Goal: Information Seeking & Learning: Compare options

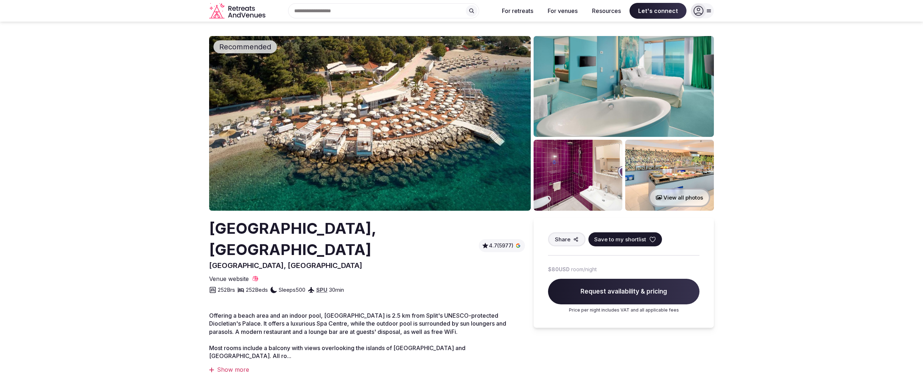
scroll to position [353, 0]
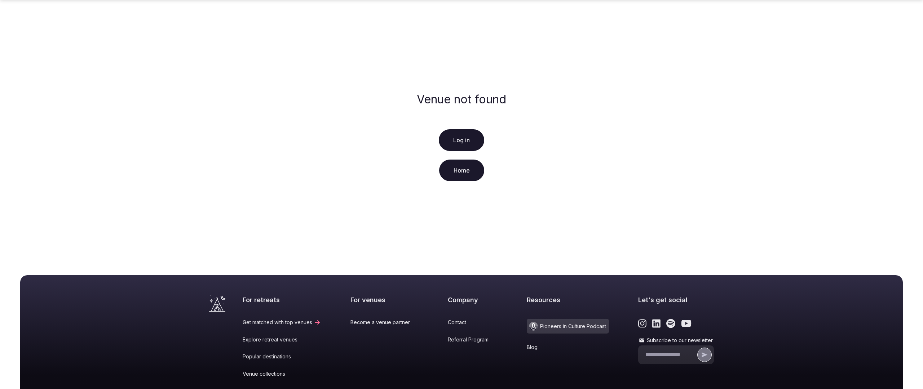
scroll to position [107, 0]
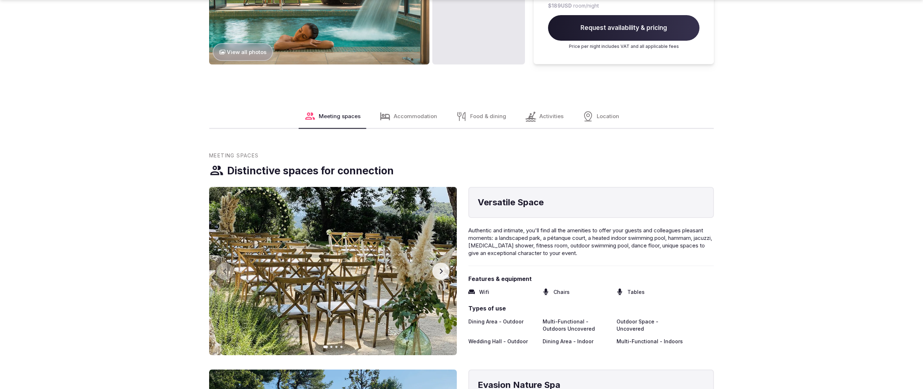
scroll to position [1079, 0]
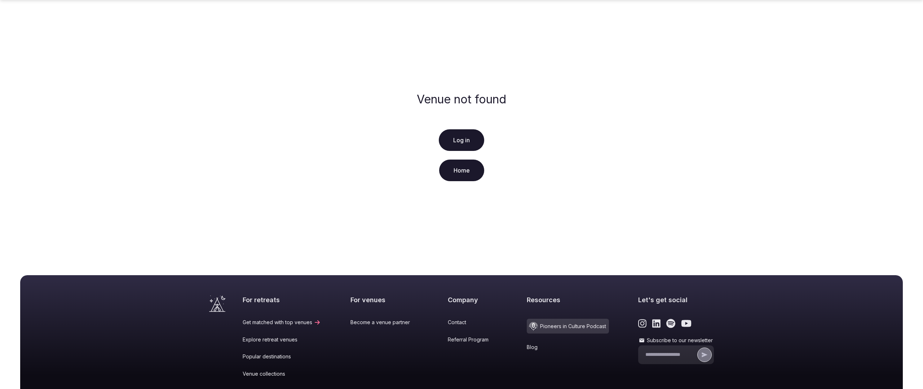
scroll to position [107, 0]
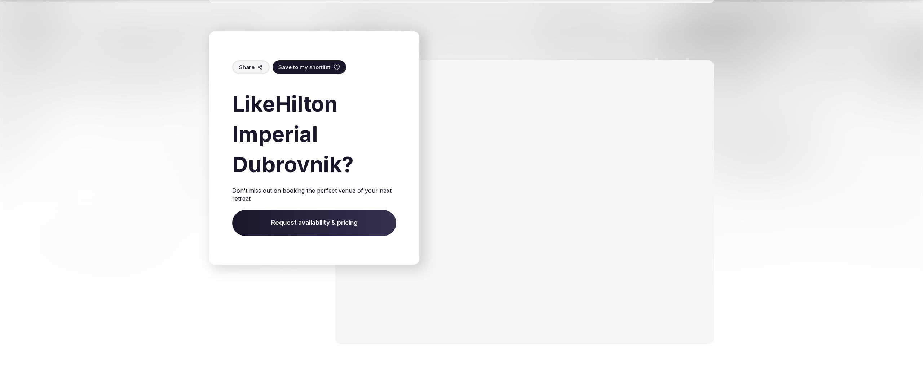
scroll to position [1318, 0]
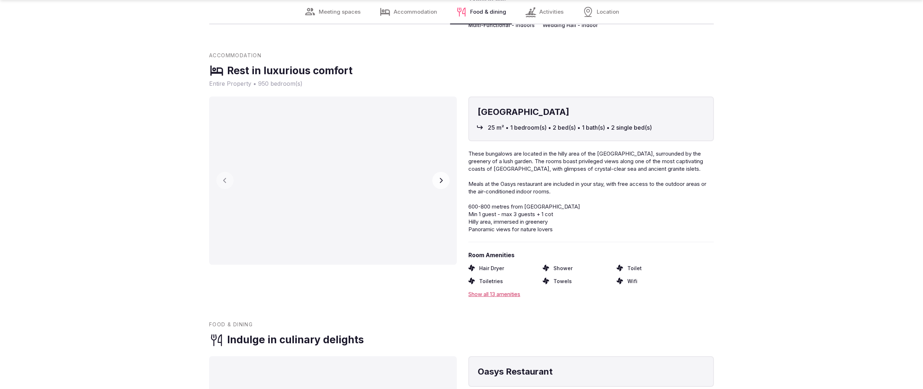
scroll to position [1451, 0]
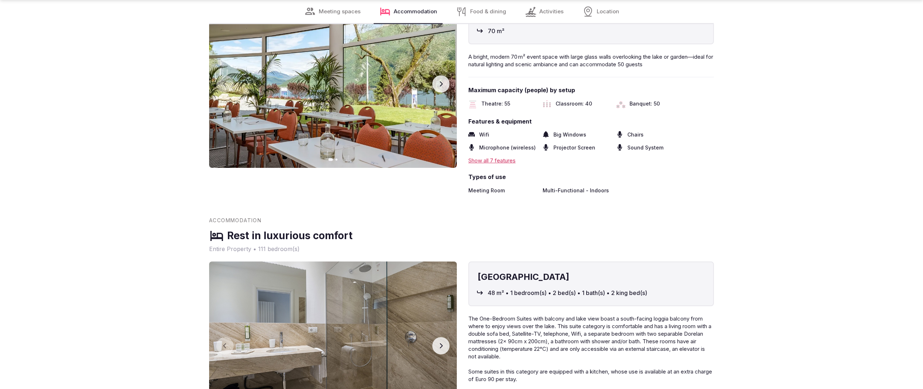
scroll to position [1451, 0]
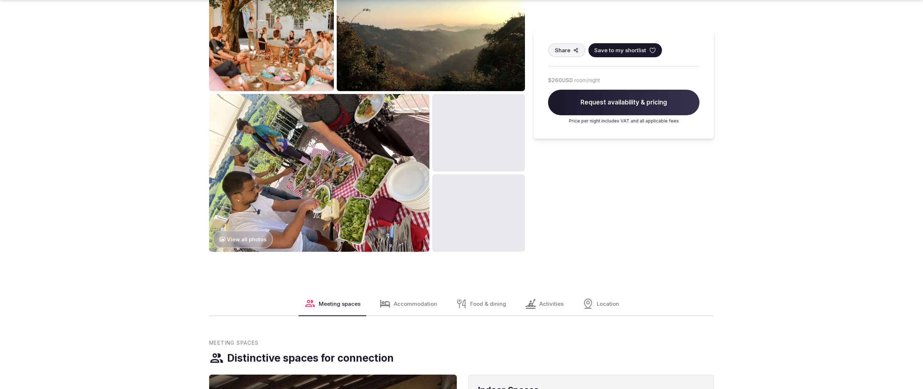
scroll to position [1101, 0]
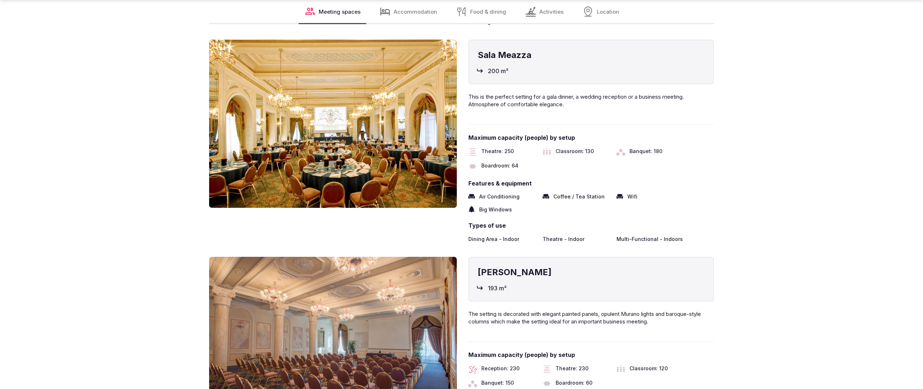
scroll to position [1446, 0]
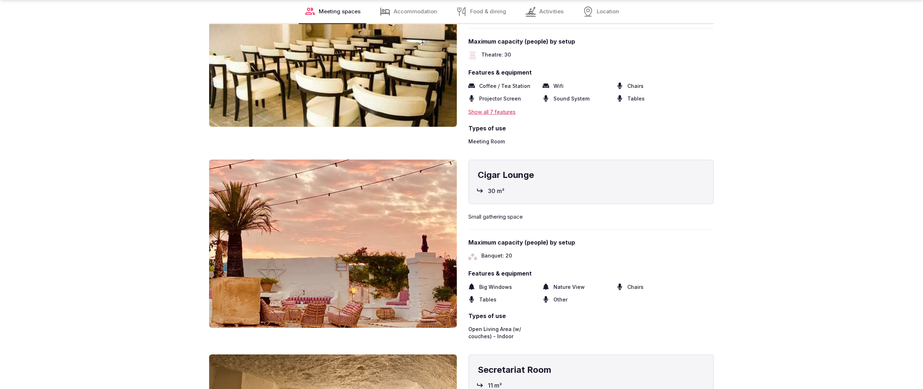
scroll to position [1446, 0]
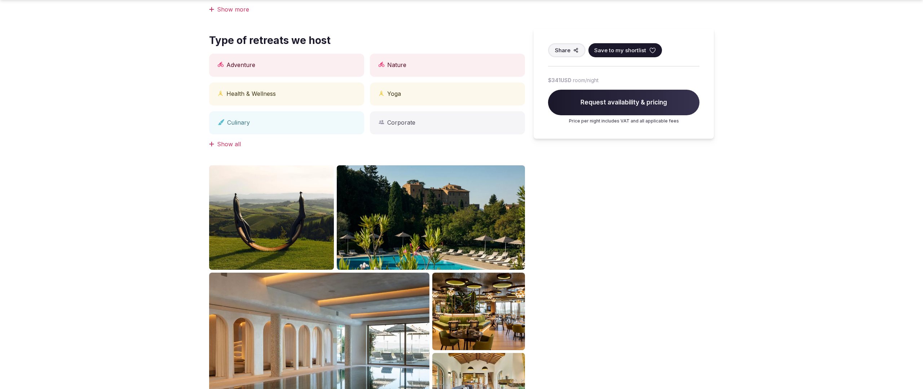
scroll to position [705, 0]
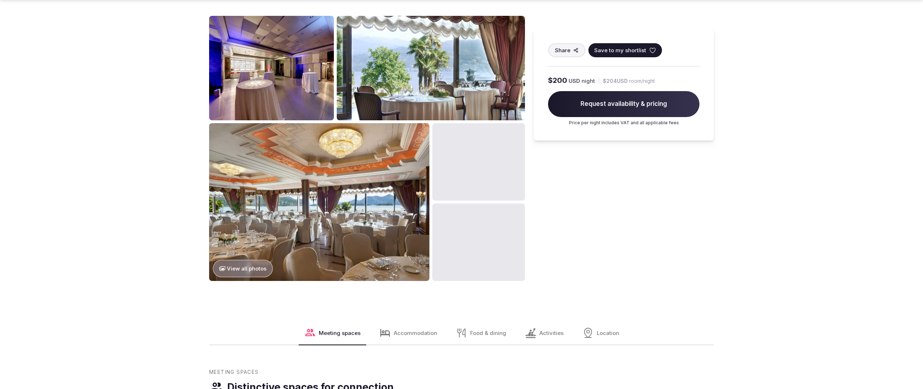
scroll to position [1101, 0]
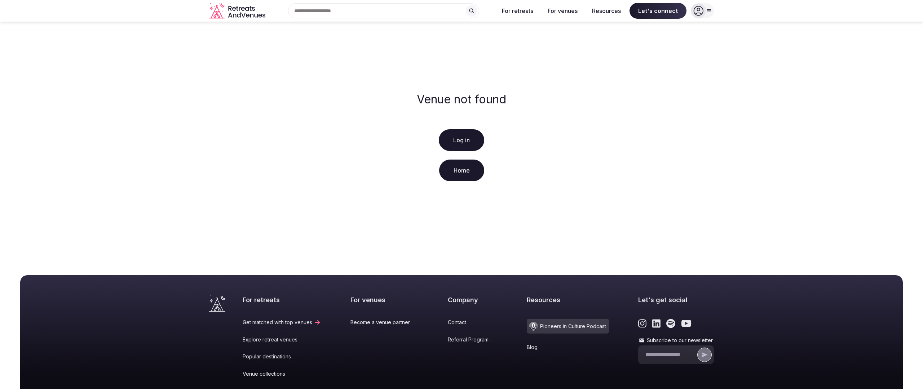
scroll to position [107, 0]
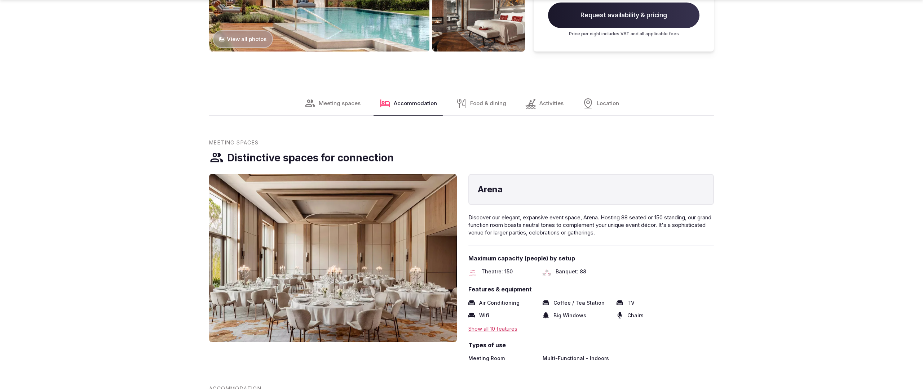
scroll to position [1101, 0]
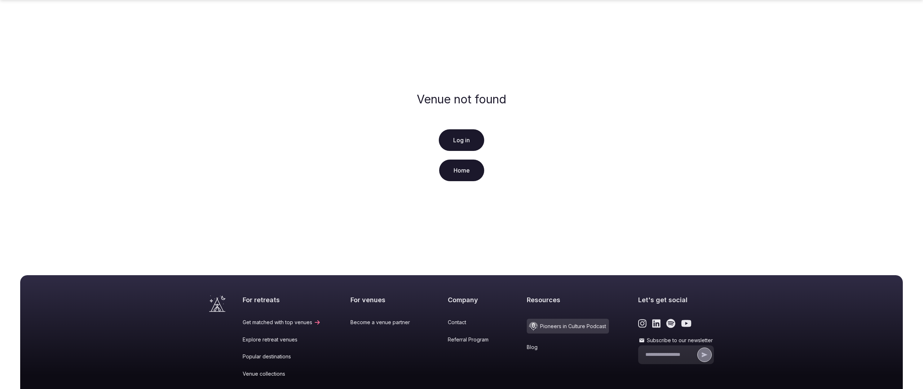
scroll to position [107, 0]
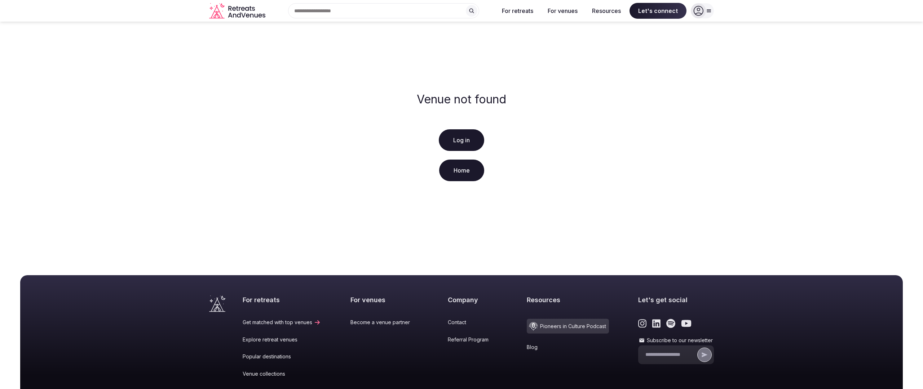
scroll to position [107, 0]
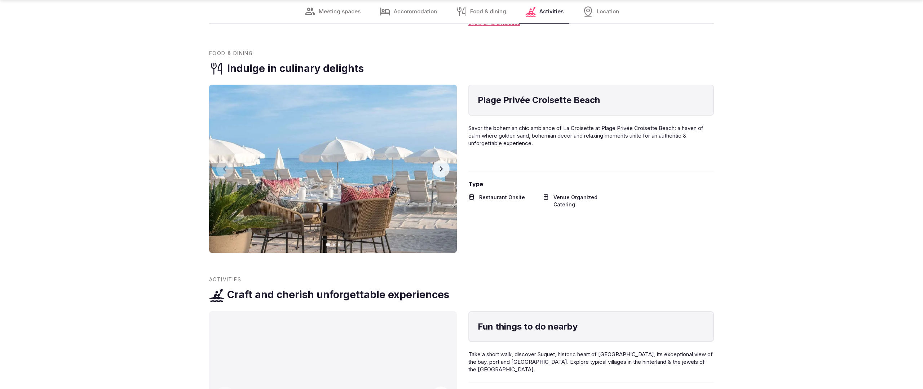
scroll to position [1426, 0]
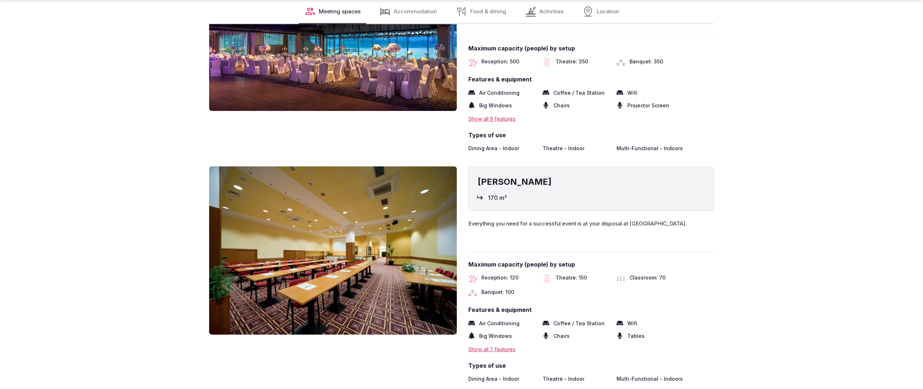
scroll to position [1451, 0]
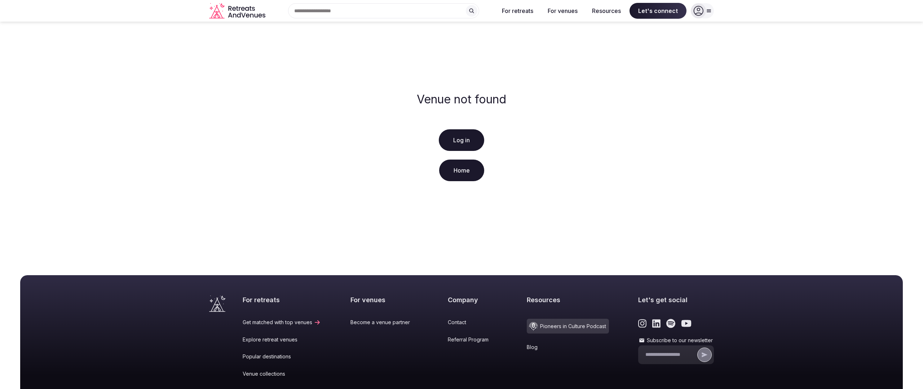
scroll to position [107, 0]
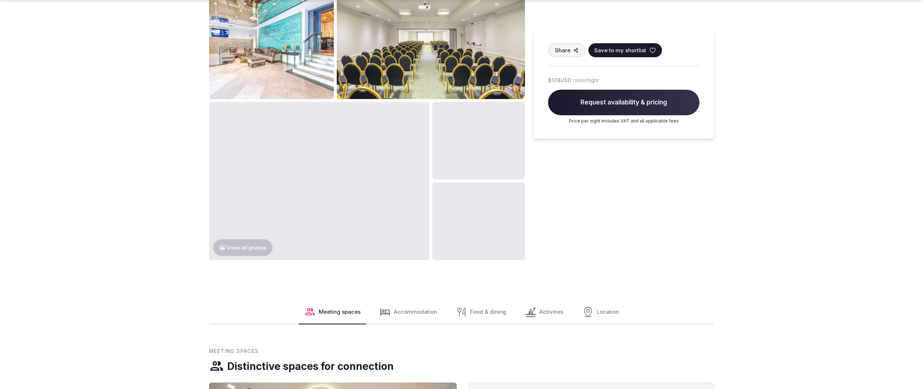
scroll to position [1101, 0]
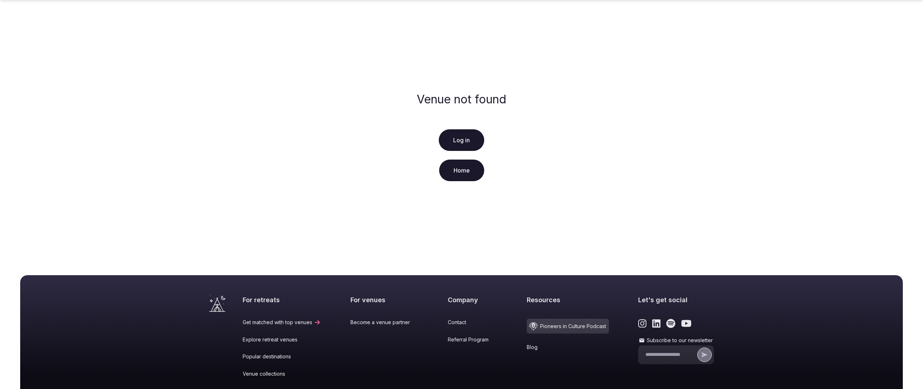
scroll to position [107, 0]
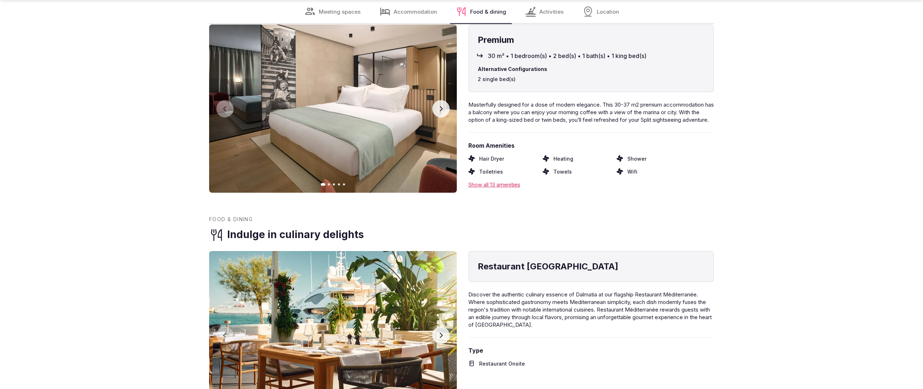
scroll to position [1451, 0]
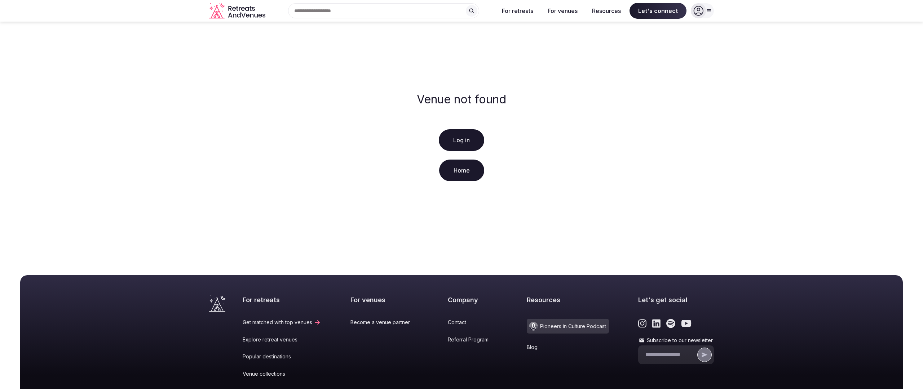
scroll to position [107, 0]
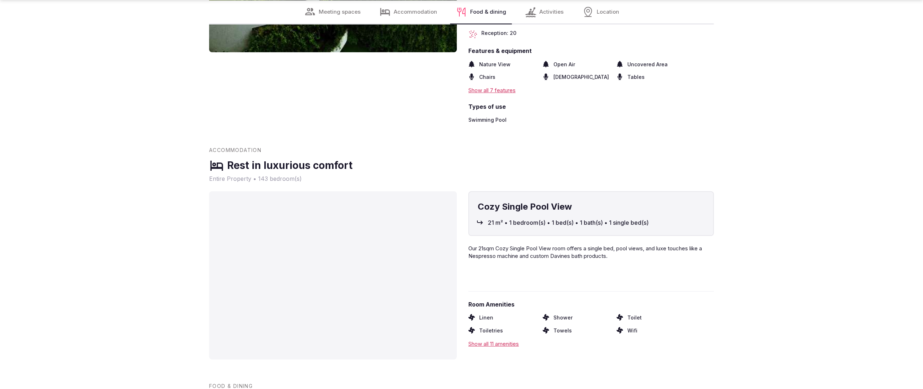
scroll to position [1427, 0]
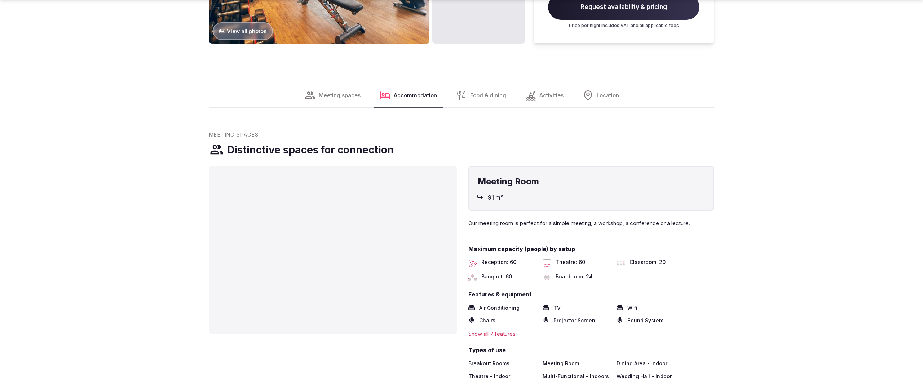
scroll to position [1101, 0]
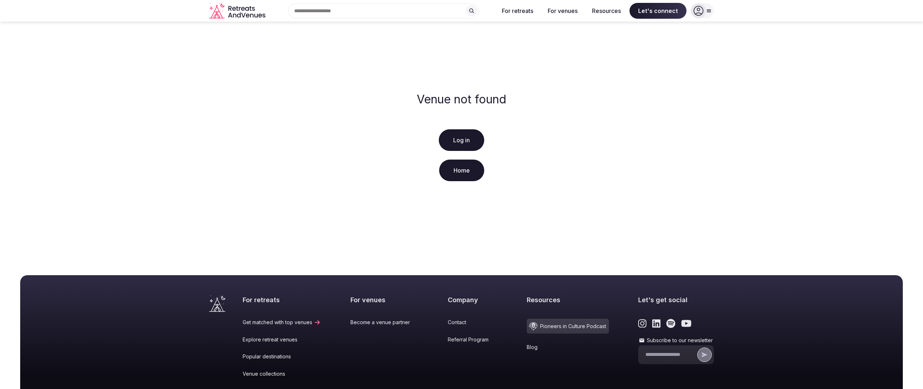
scroll to position [107, 0]
